Goal: Transaction & Acquisition: Subscribe to service/newsletter

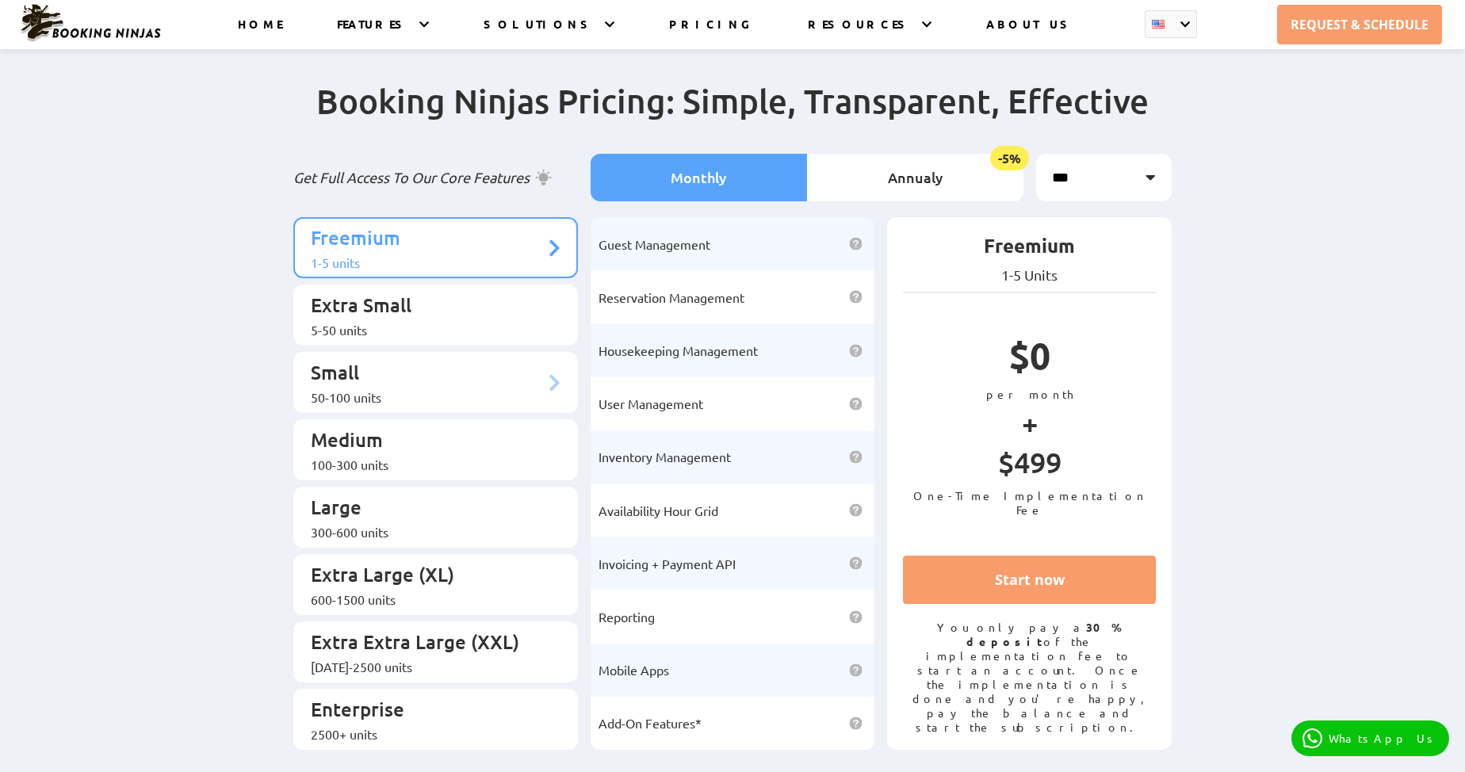
click at [377, 389] on div "50-100 units" at bounding box center [428, 397] width 234 height 16
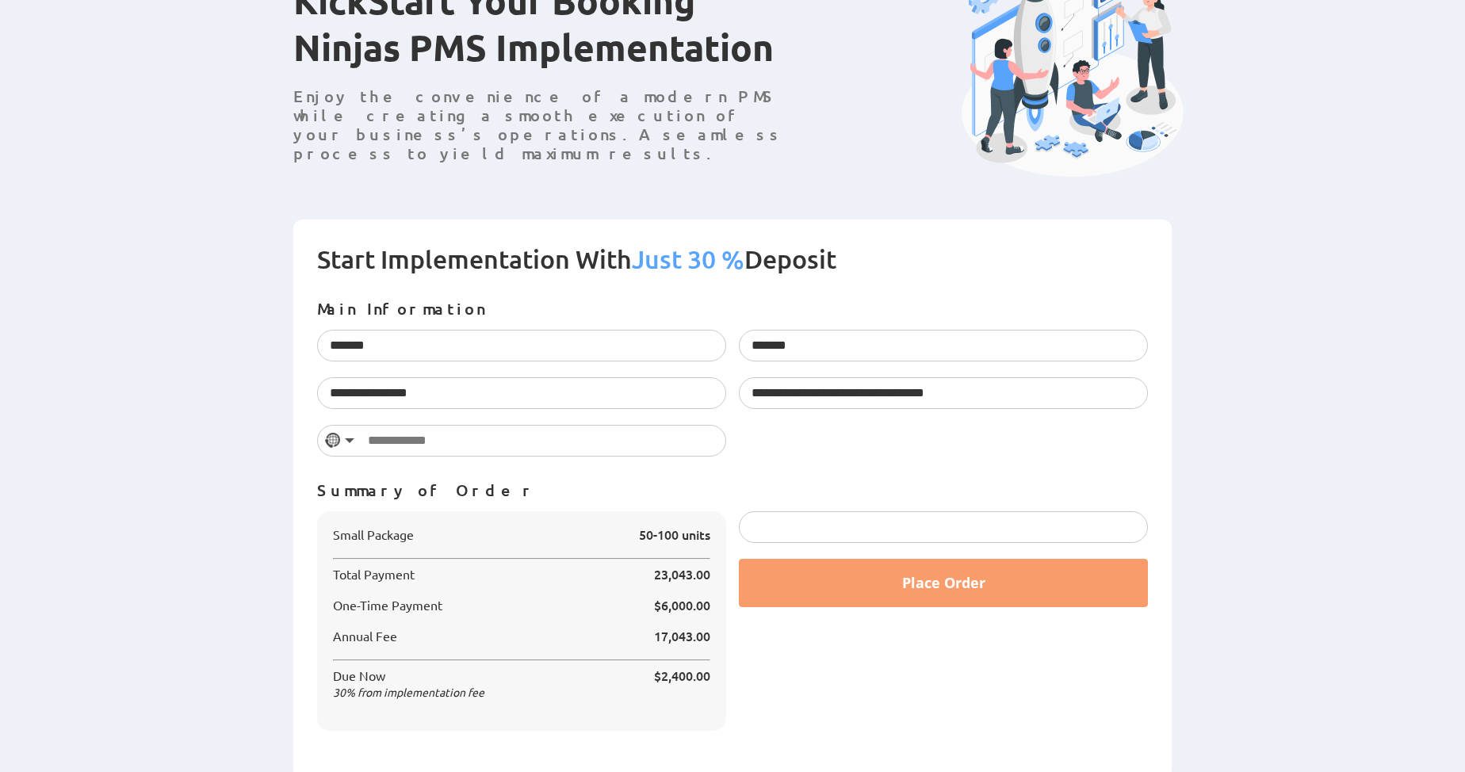
scroll to position [155, 0]
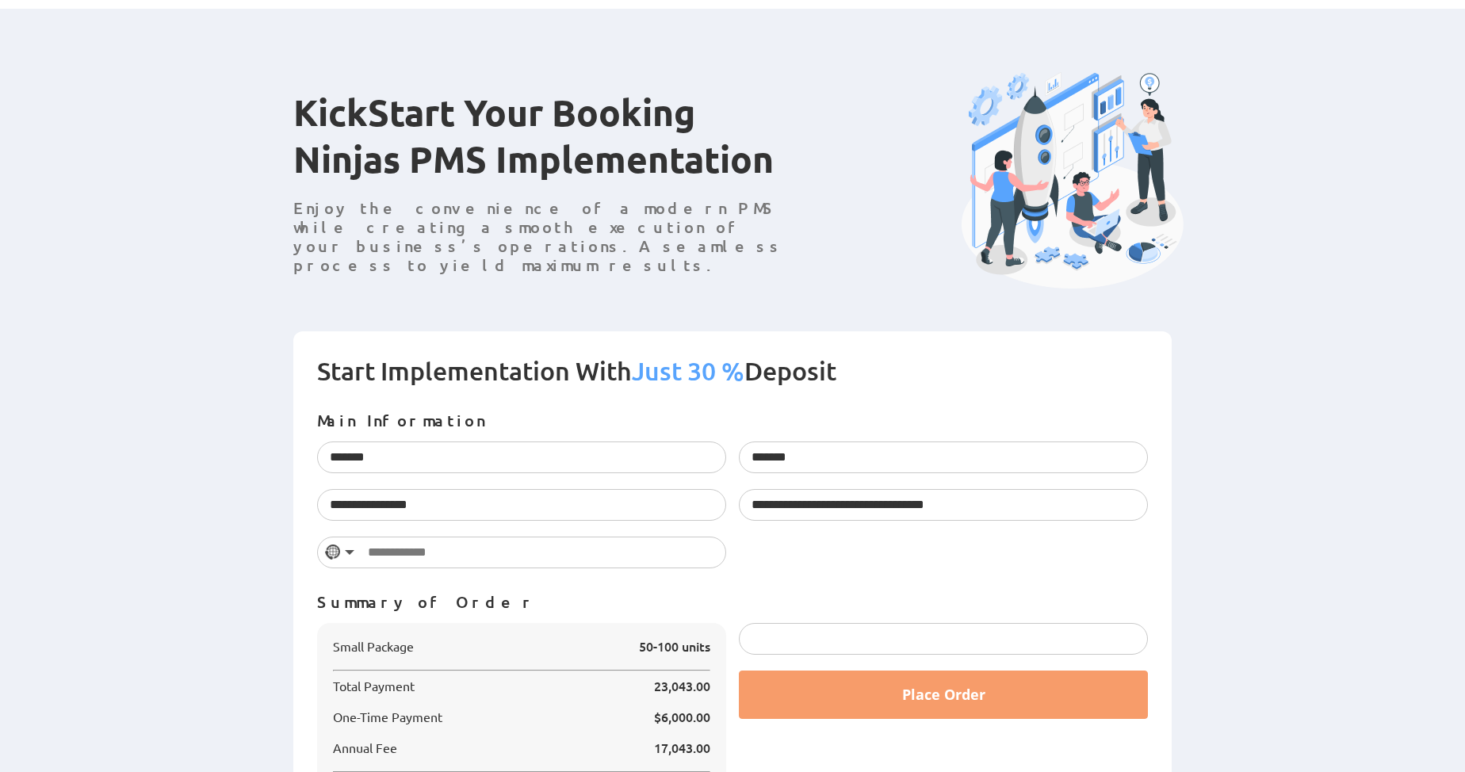
scroll to position [155, 0]
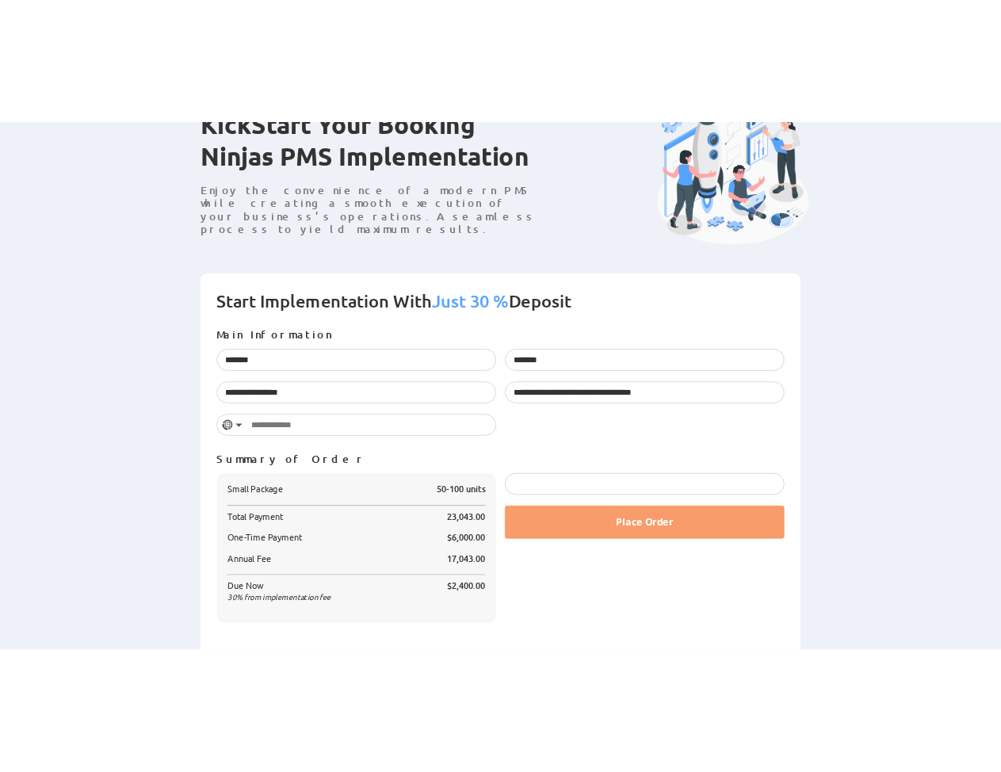
scroll to position [155, 0]
